Goal: Task Accomplishment & Management: Use online tool/utility

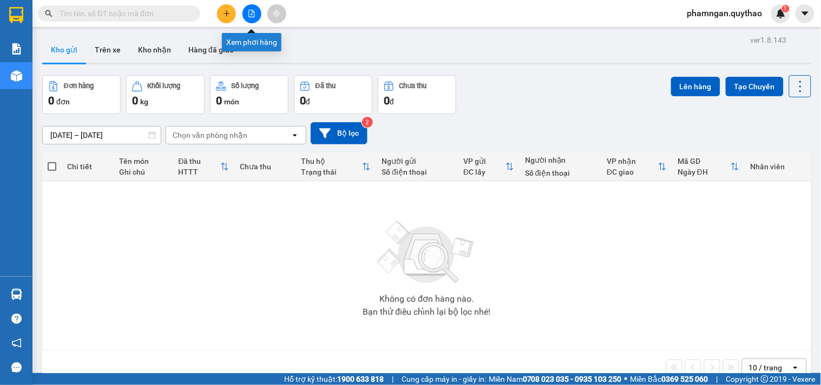
click at [253, 16] on icon "file-add" at bounding box center [252, 14] width 8 height 8
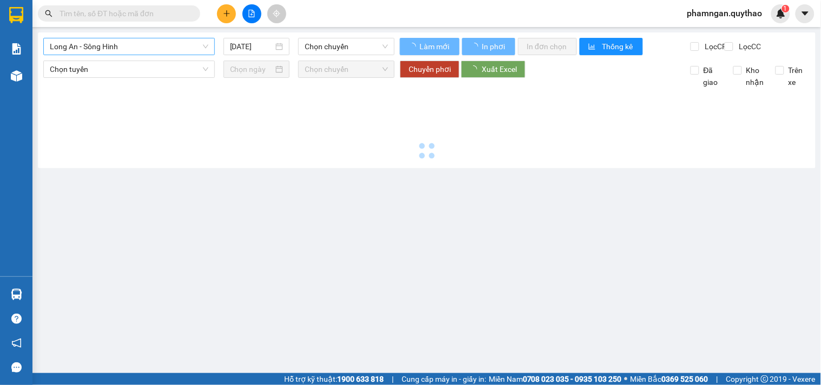
click at [123, 40] on span "Long An - Sông Hinh" at bounding box center [129, 46] width 159 height 16
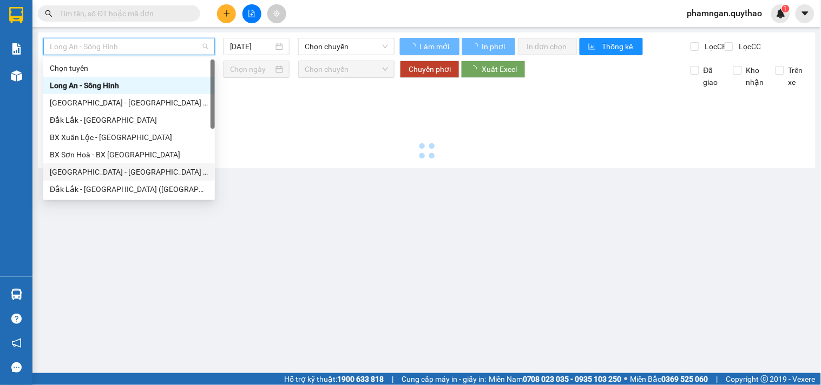
type input "[DATE]"
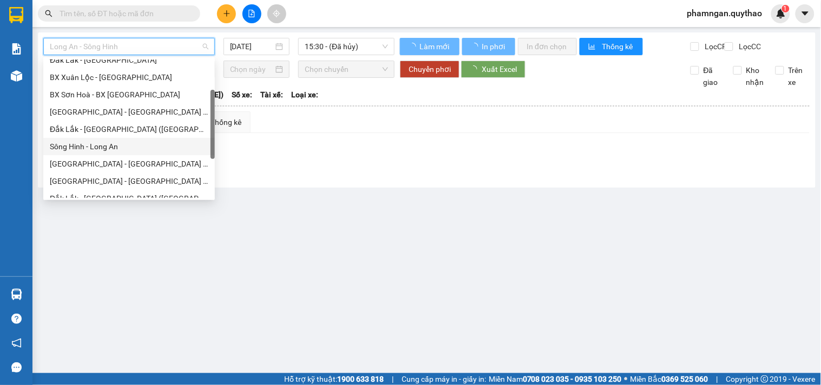
click at [99, 148] on div "Sông Hinh - Long An" at bounding box center [129, 147] width 159 height 12
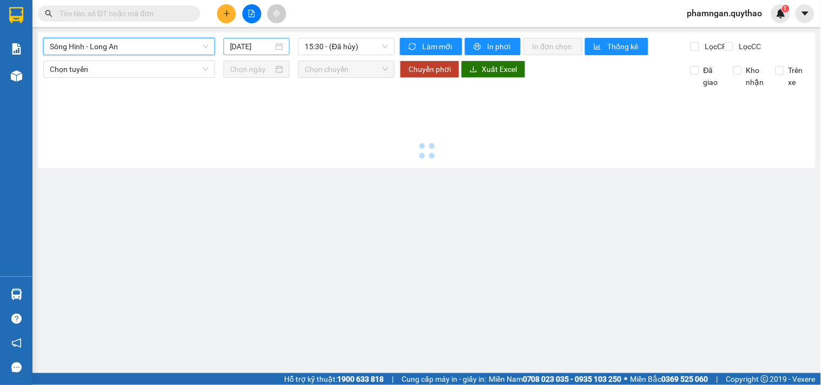
click at [251, 51] on input "[DATE]" at bounding box center [252, 47] width 44 height 12
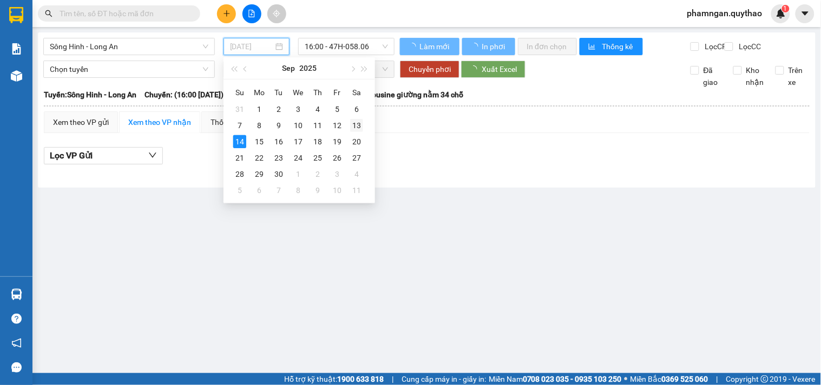
click at [350, 122] on div "13" at bounding box center [356, 125] width 13 height 13
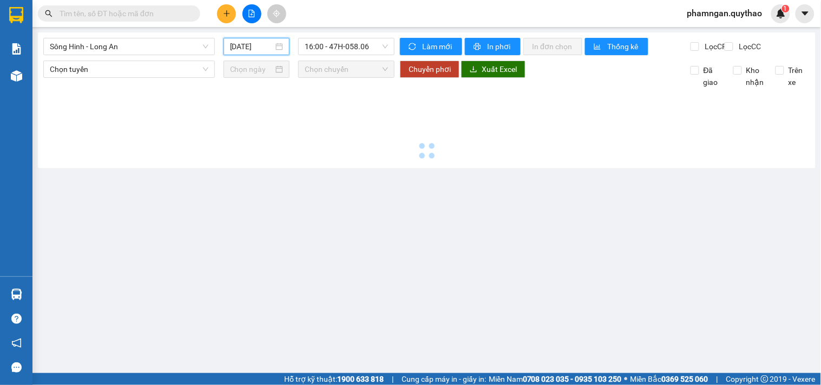
type input "[DATE]"
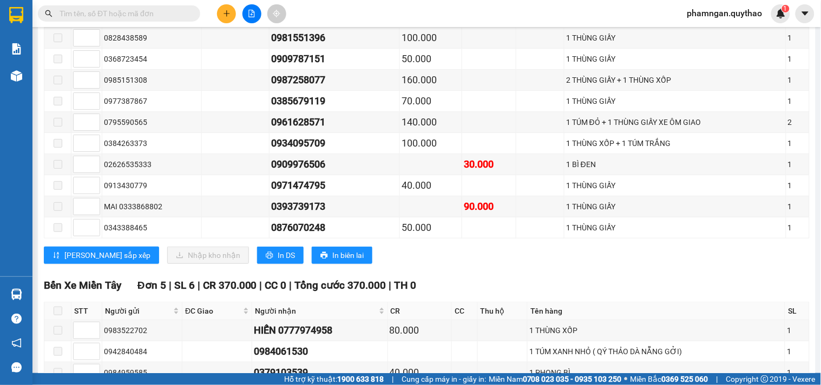
scroll to position [1143, 0]
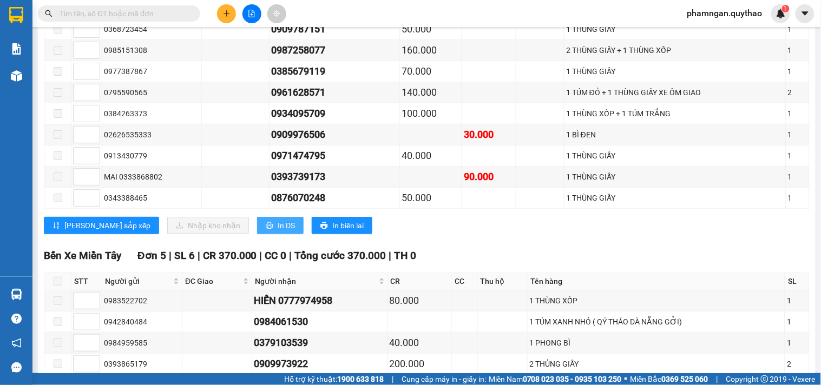
click at [278, 232] on span "In DS" at bounding box center [286, 226] width 17 height 12
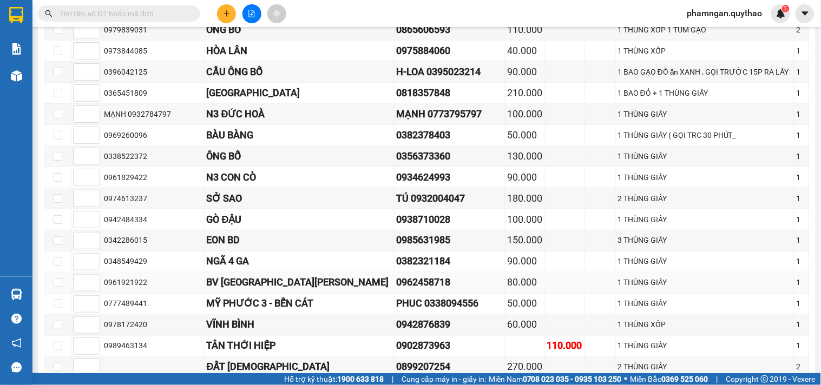
scroll to position [361, 0]
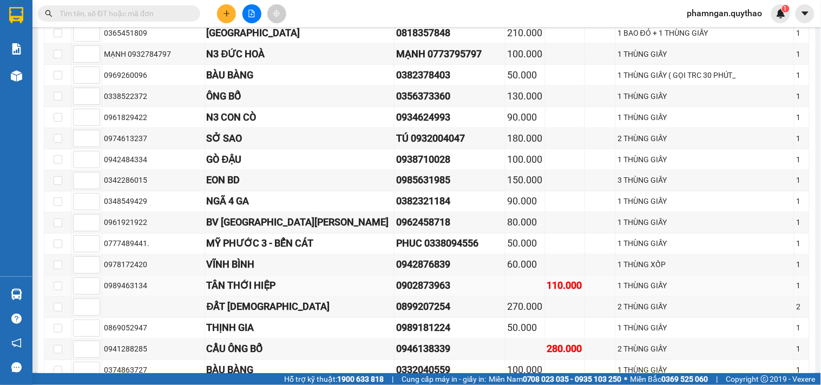
click at [246, 294] on div "TÂN THỚI HIỆP" at bounding box center [300, 286] width 186 height 15
copy div "0902873963"
drag, startPoint x: 406, startPoint y: 300, endPoint x: 338, endPoint y: 292, distance: 68.1
click at [395, 292] on td "0902873963" at bounding box center [450, 286] width 111 height 21
click at [115, 9] on input "text" at bounding box center [124, 14] width 128 height 12
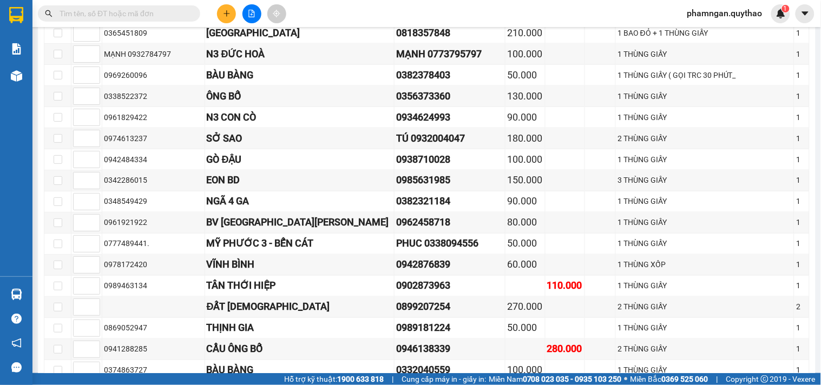
paste input "0902873963"
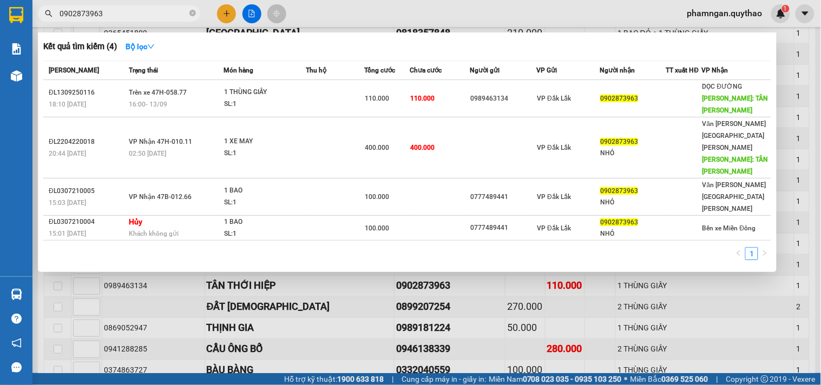
type input "0902873963"
click at [342, 16] on div at bounding box center [410, 192] width 821 height 385
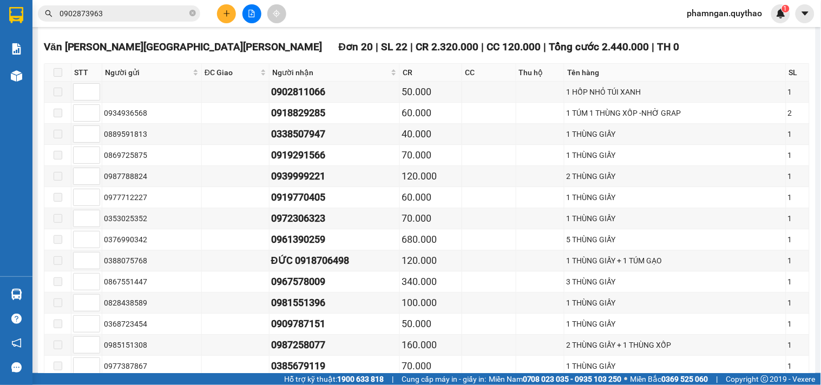
scroll to position [842, 0]
